Goal: Navigation & Orientation: Find specific page/section

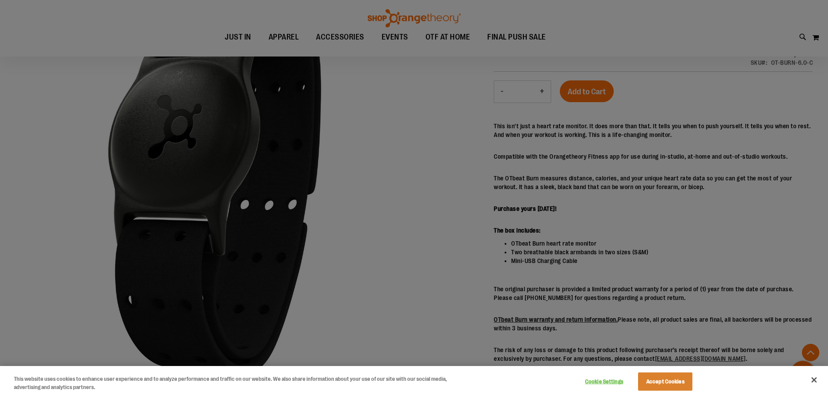
scroll to position [121, 0]
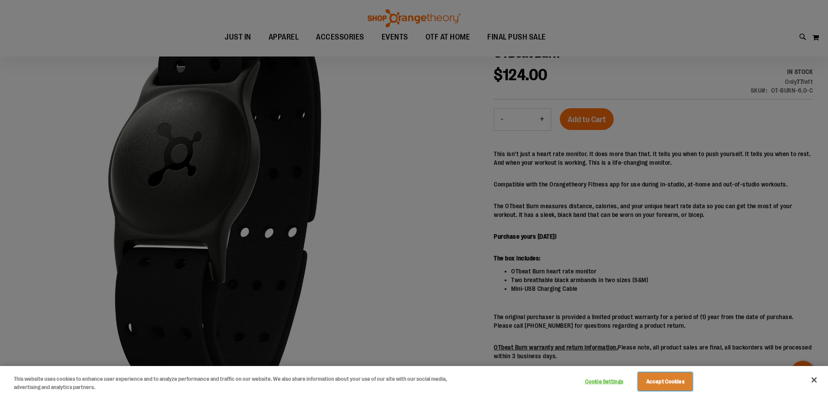
click at [674, 385] on button "Accept Cookies" at bounding box center [665, 381] width 54 height 18
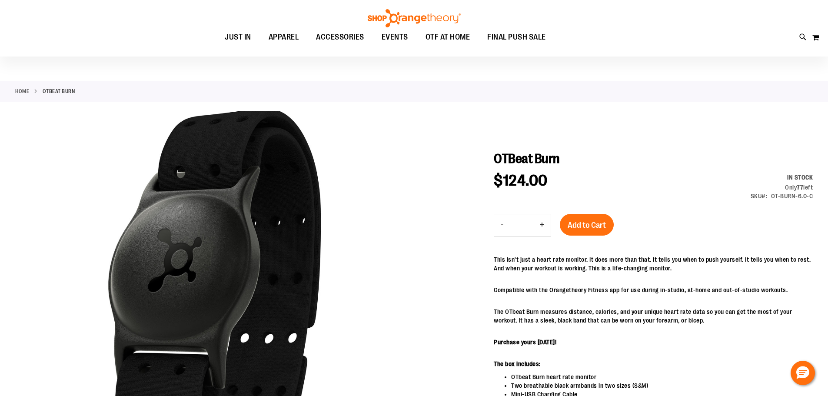
scroll to position [0, 0]
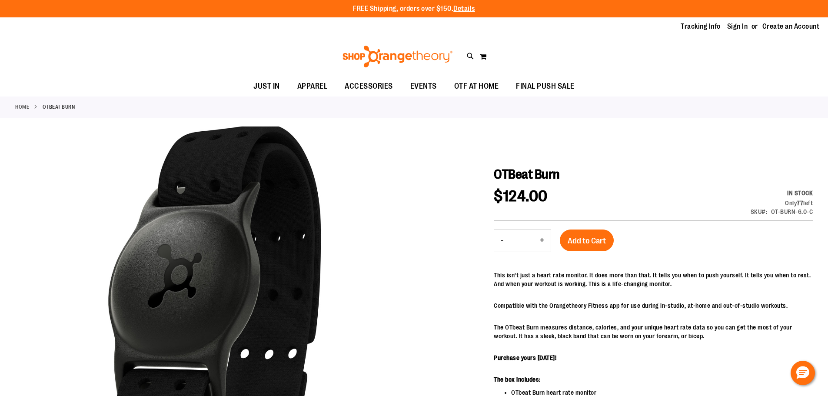
click at [23, 107] on link "Home" at bounding box center [22, 107] width 14 height 8
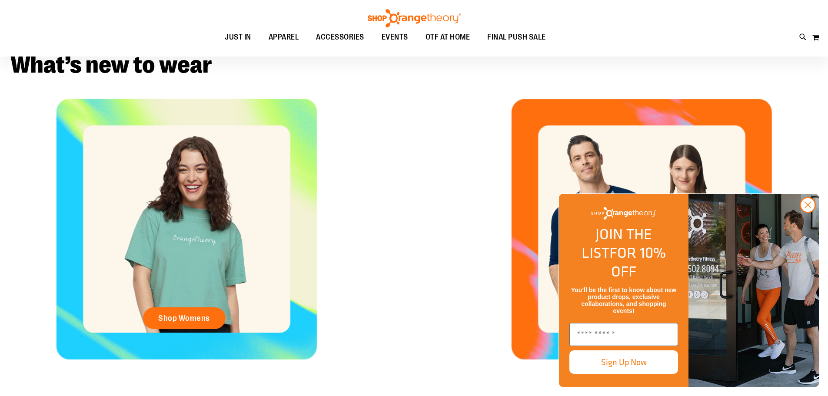
scroll to position [423, 0]
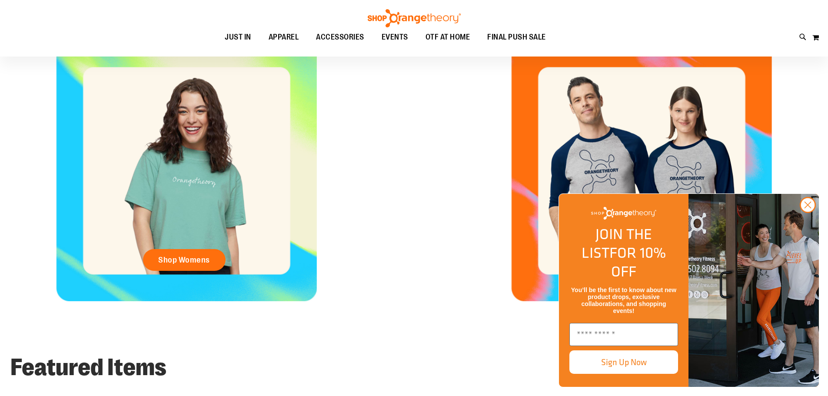
click at [810, 212] on circle "Close dialog" at bounding box center [808, 205] width 14 height 14
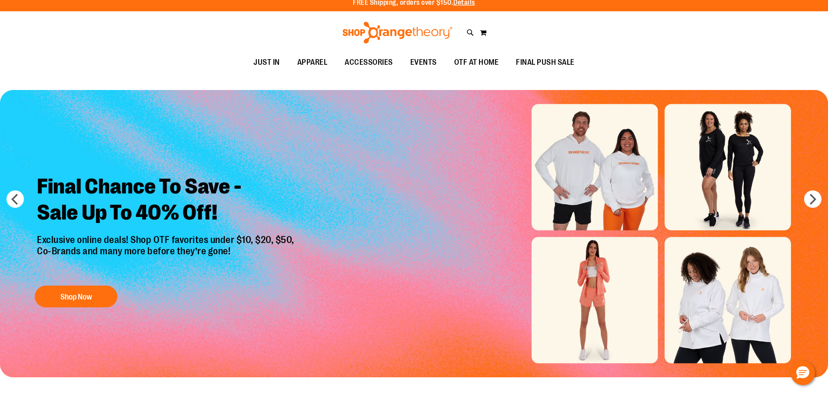
scroll to position [0, 0]
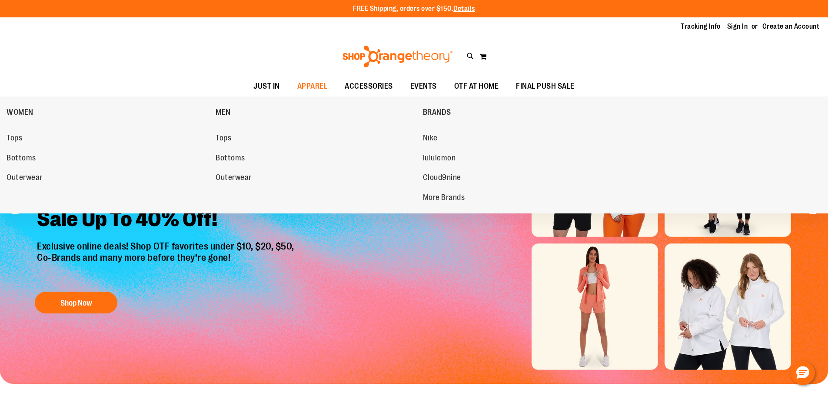
click at [446, 194] on span "More Brands" at bounding box center [444, 198] width 42 height 11
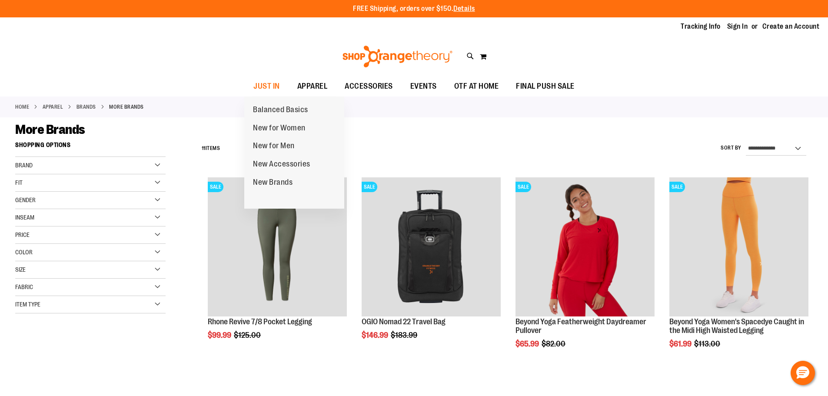
click at [295, 161] on span "New Accessories" at bounding box center [281, 165] width 57 height 11
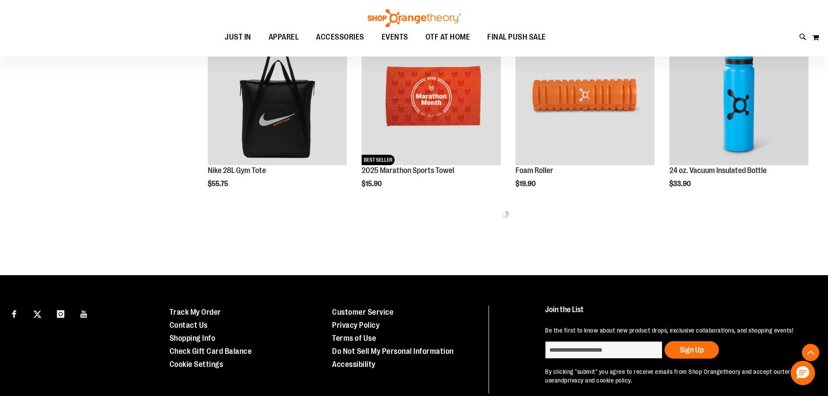
scroll to position [579, 0]
